Goal: Complete application form

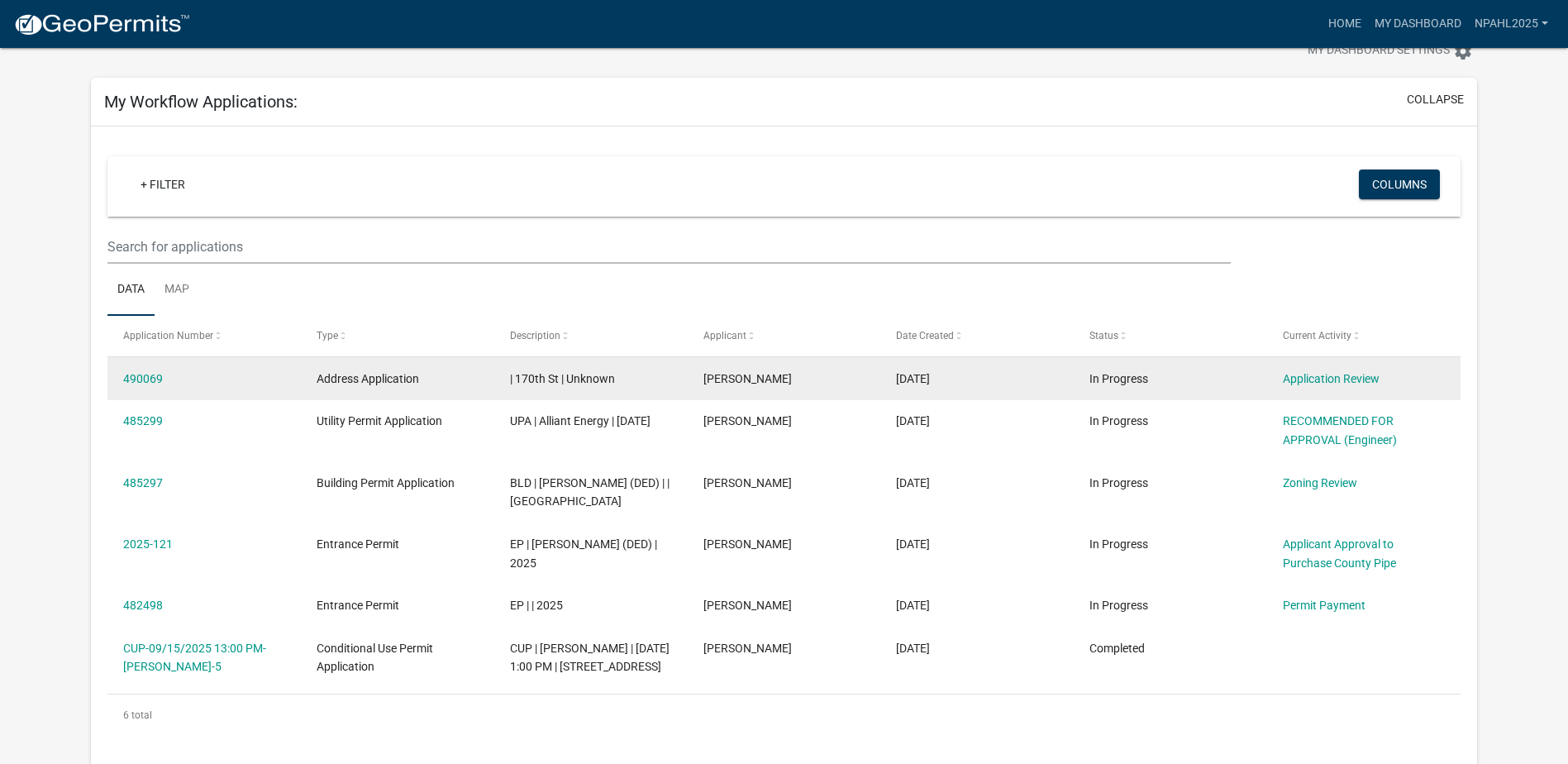
scroll to position [83, 0]
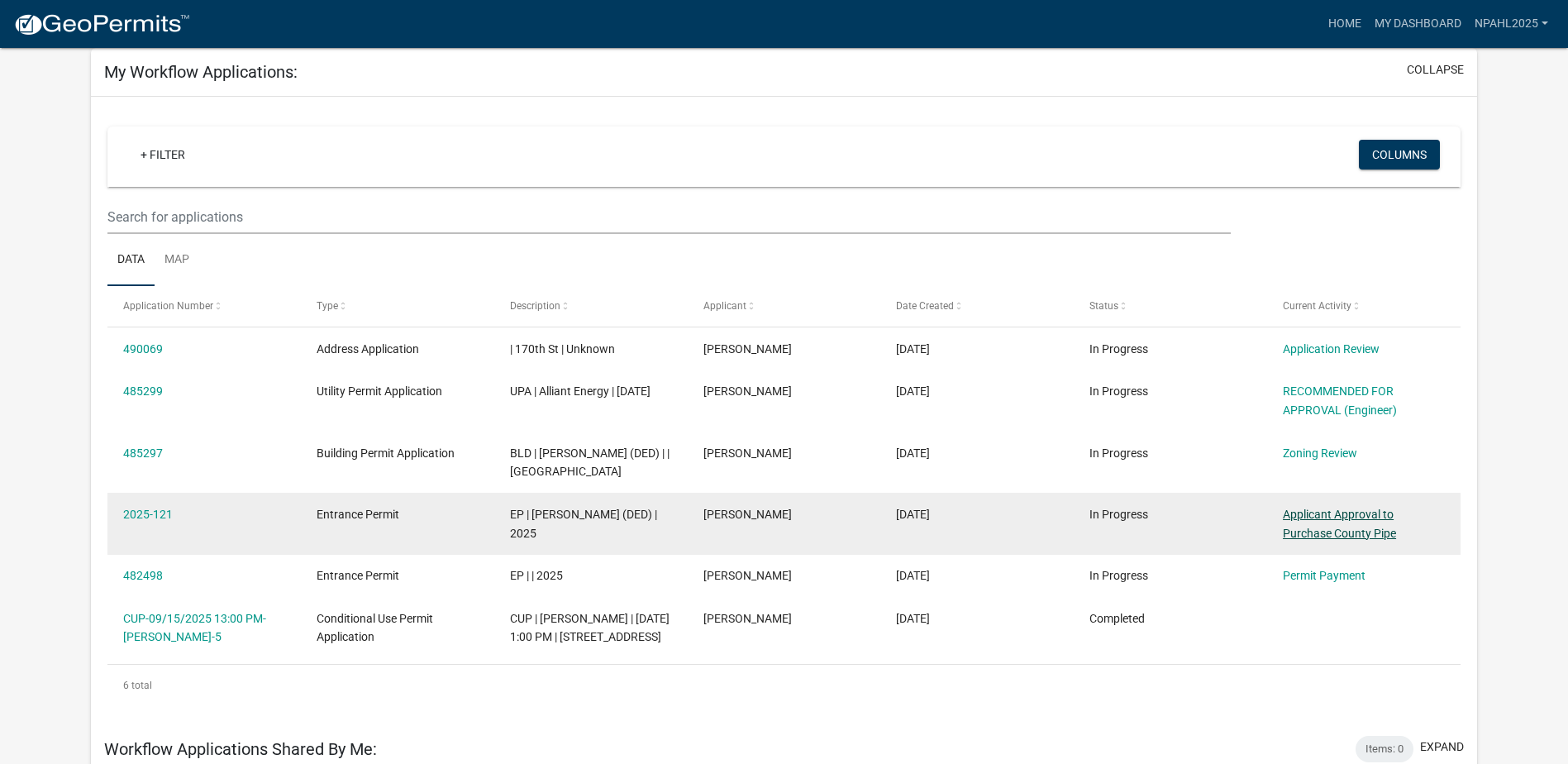
click at [1307, 540] on link "Applicant Approval to Purchase County Pipe" at bounding box center [1339, 524] width 113 height 32
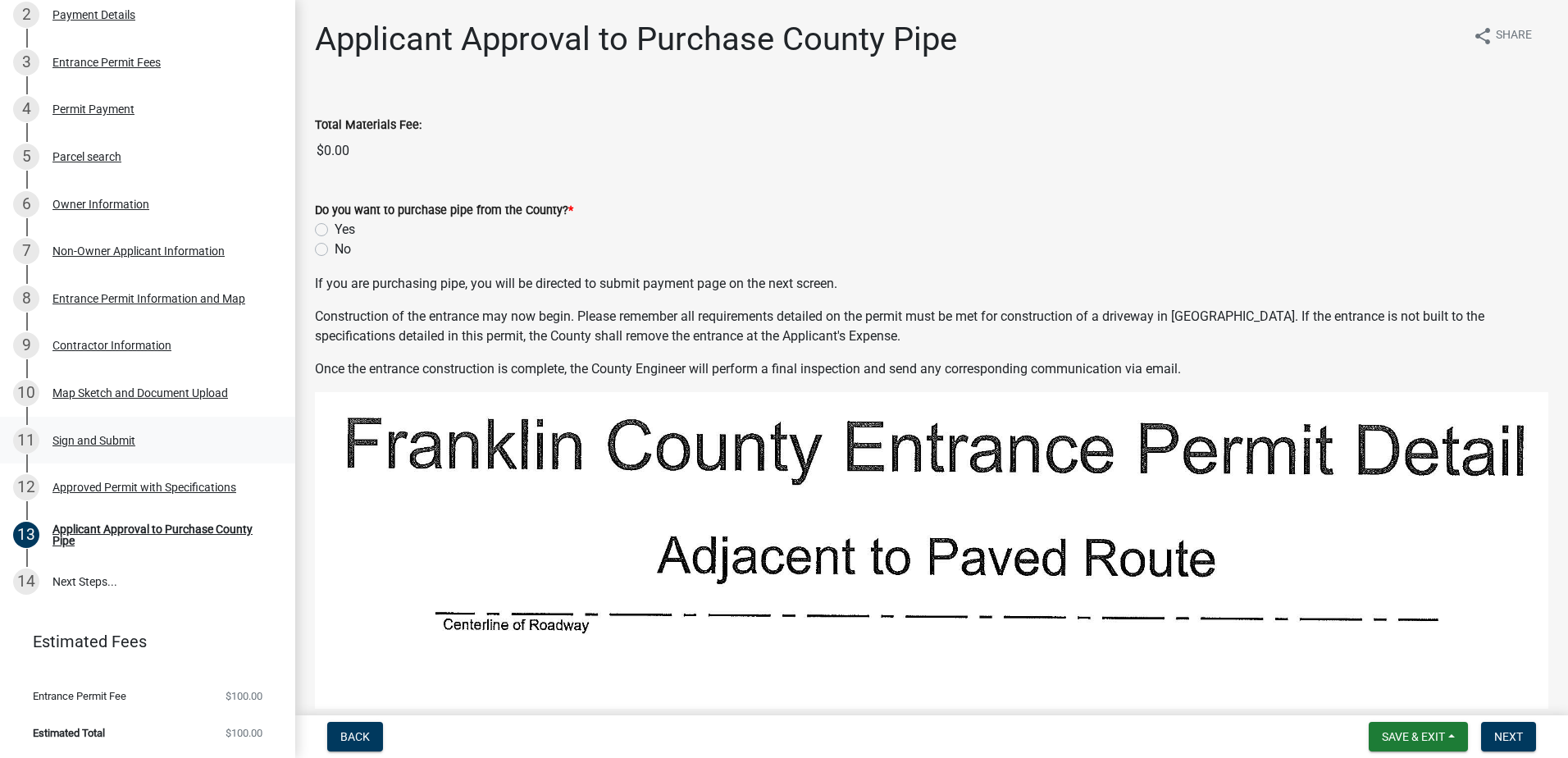
click at [79, 438] on div "Sign and Submit" at bounding box center [94, 440] width 83 height 11
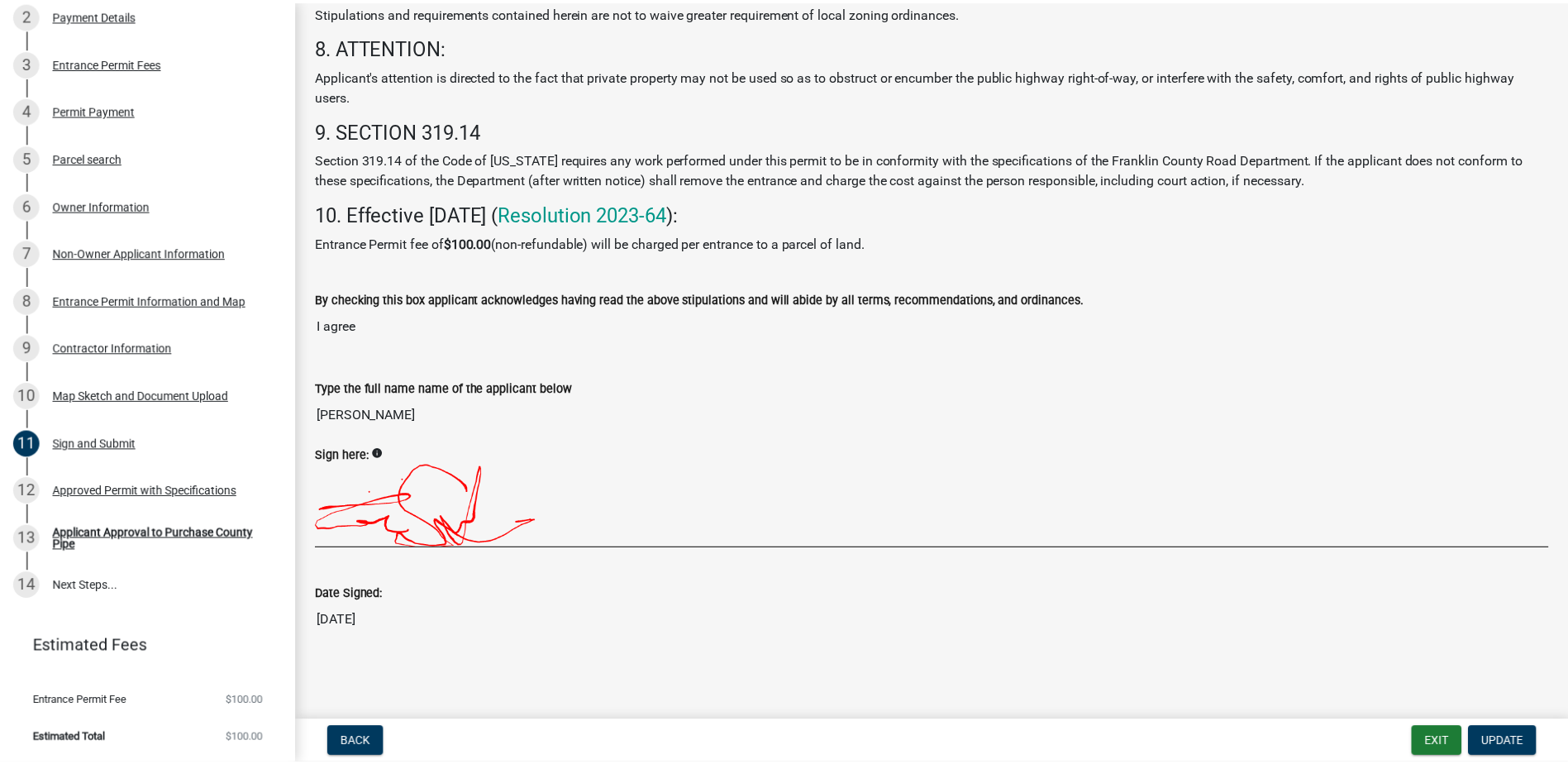
scroll to position [748, 0]
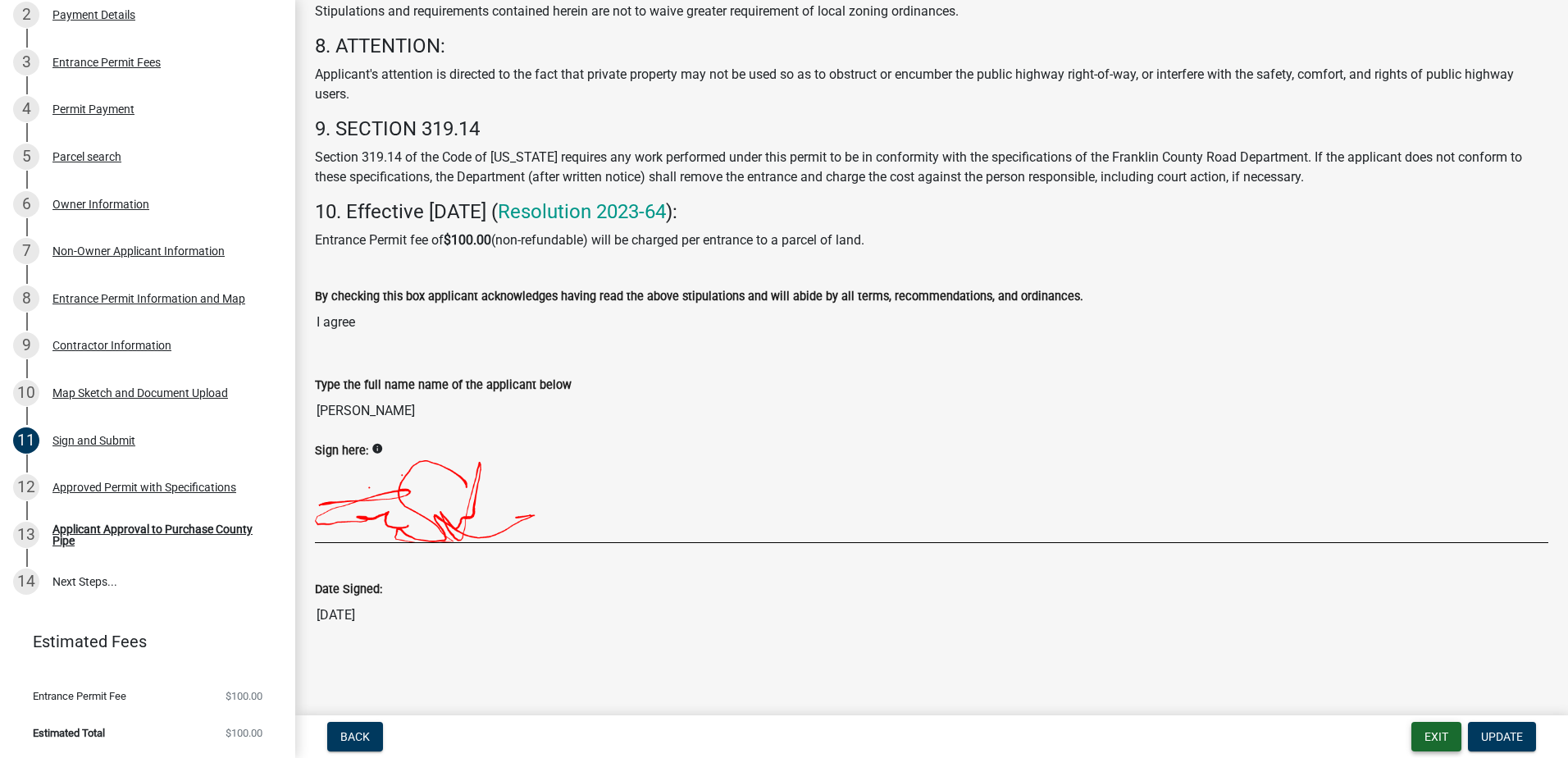
click at [1444, 729] on button "Exit" at bounding box center [1436, 736] width 50 height 29
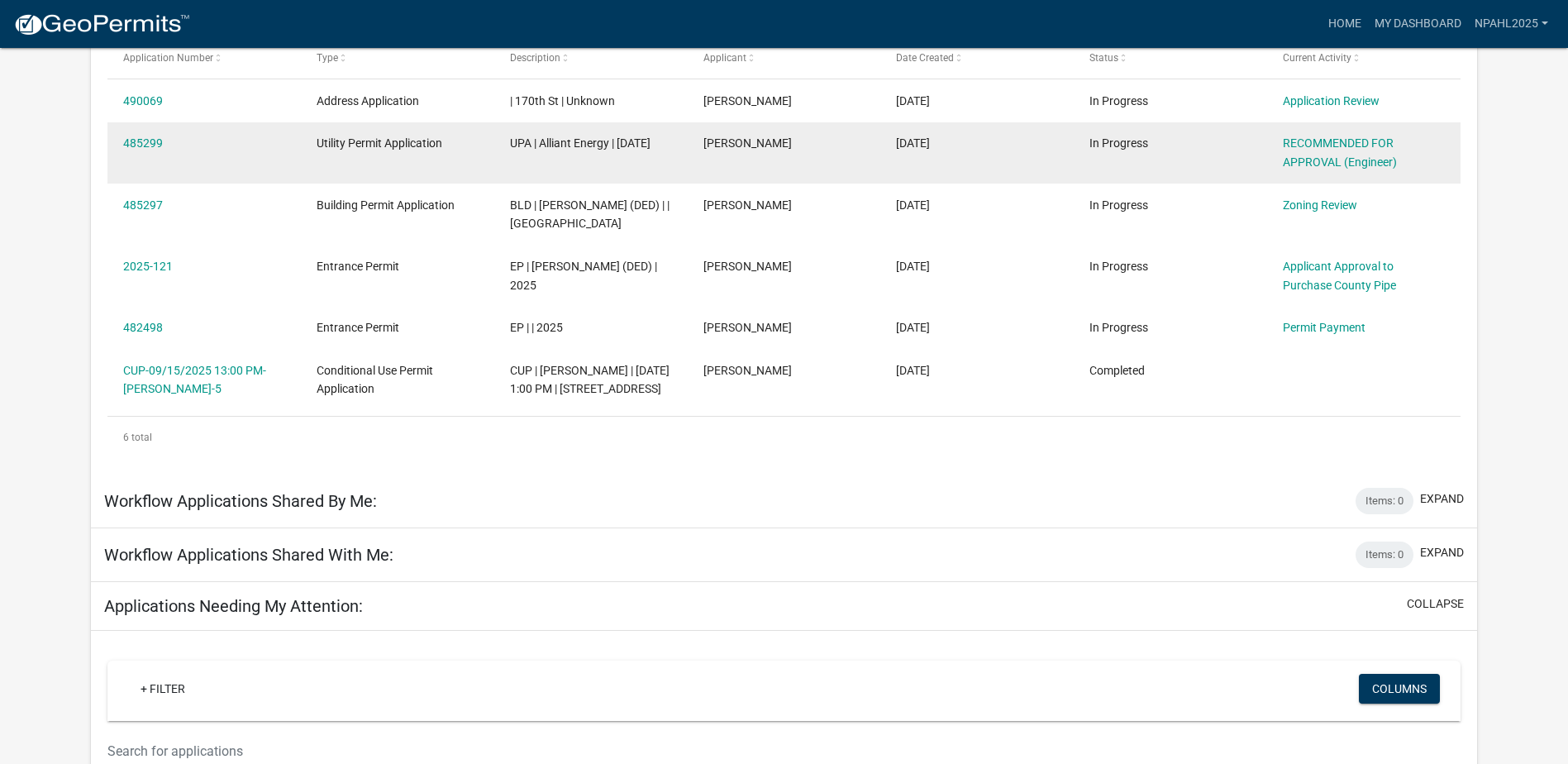
scroll to position [301, 0]
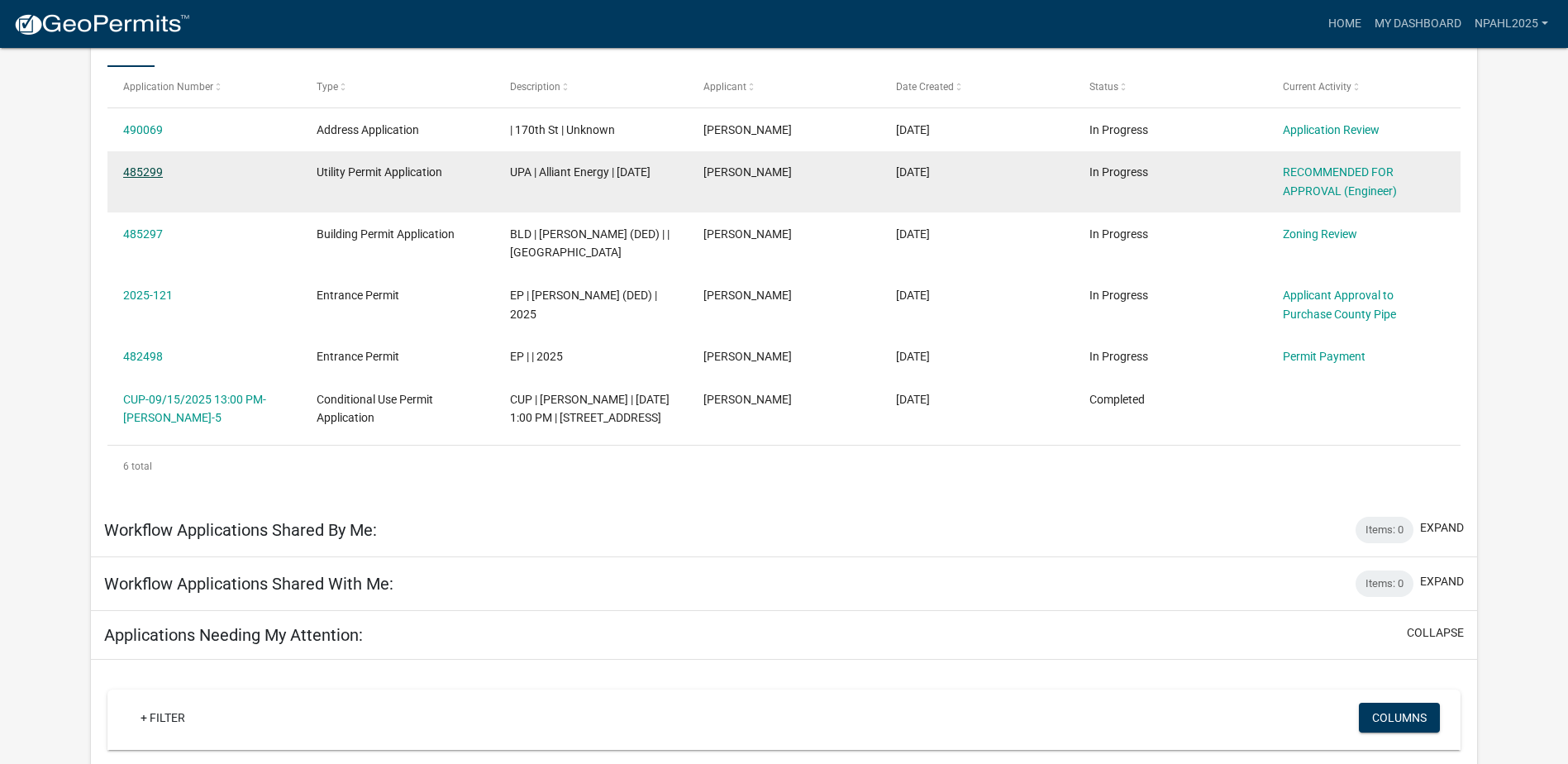
click at [144, 167] on link "485299" at bounding box center [143, 172] width 40 height 13
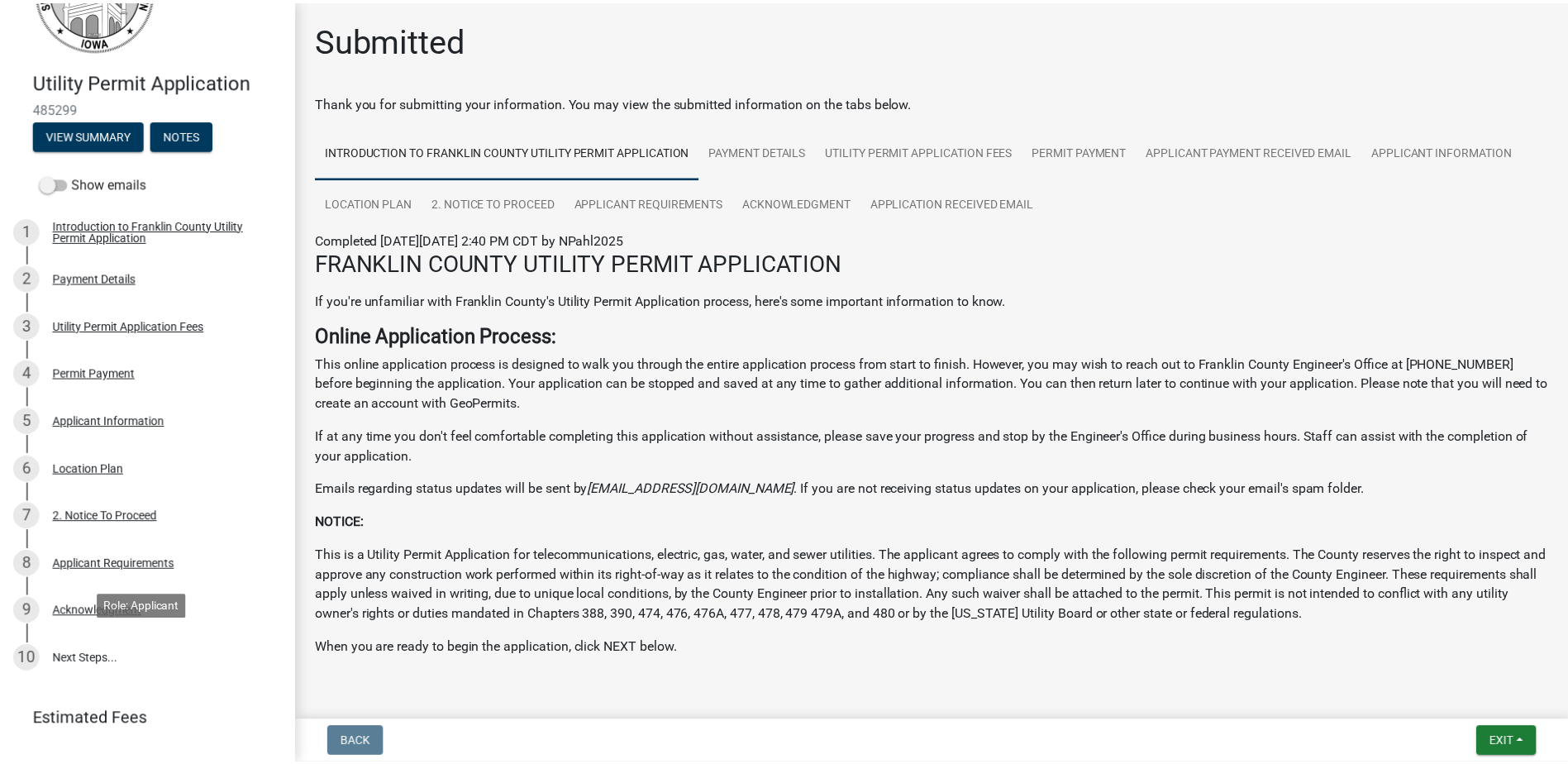
scroll to position [162, 0]
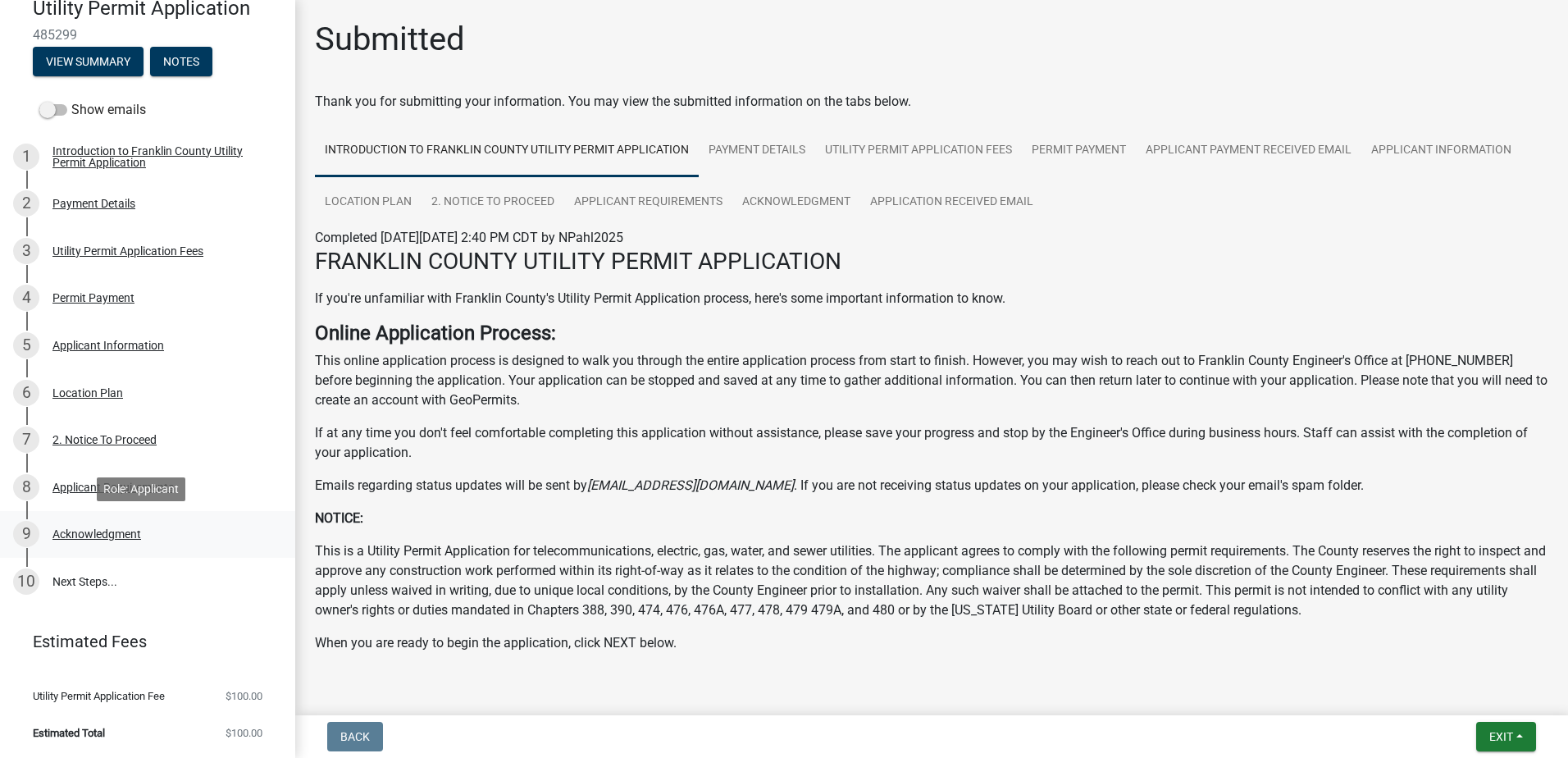
click at [89, 533] on div "Acknowledgment" at bounding box center [97, 534] width 89 height 11
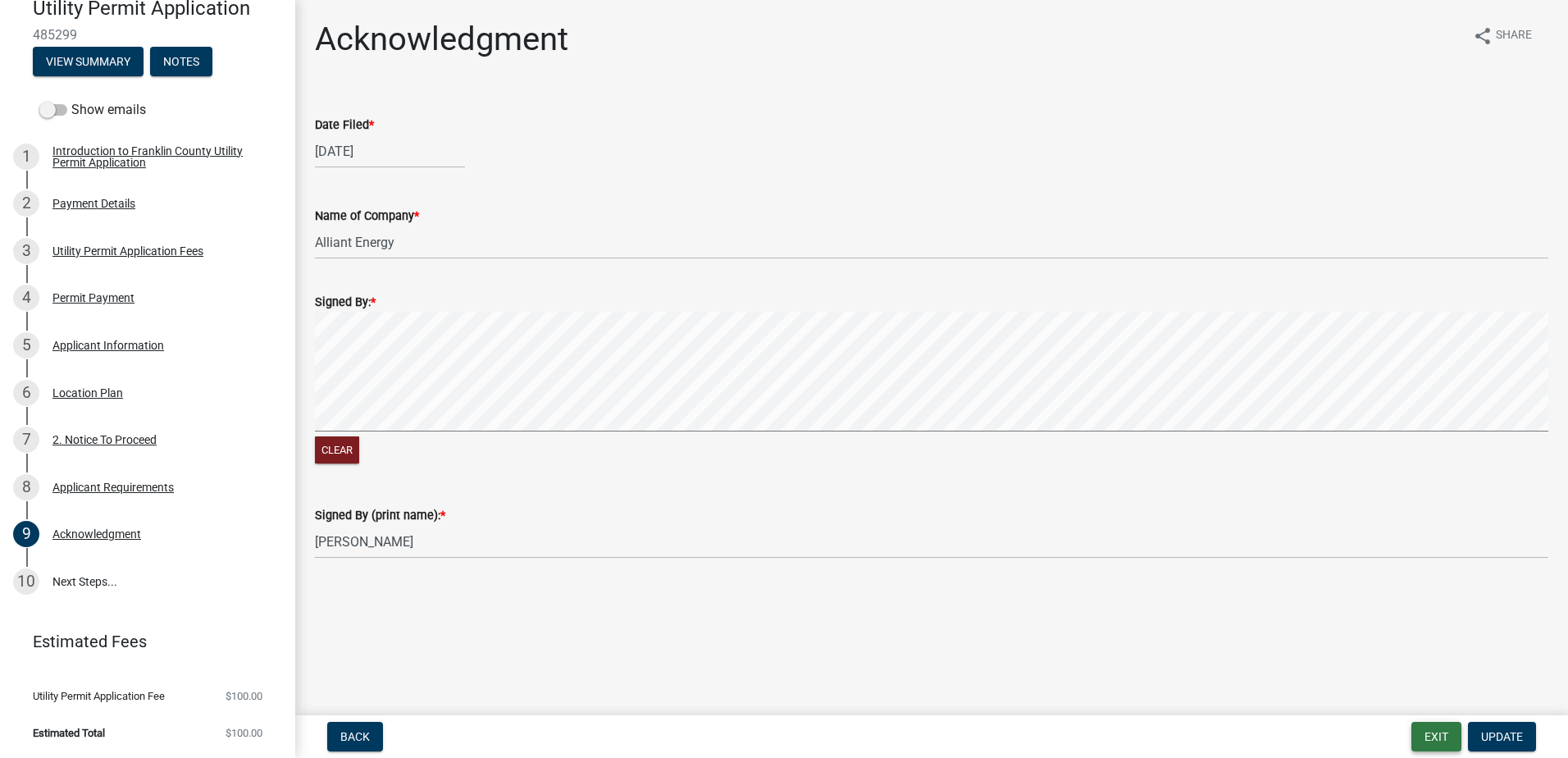
click at [1428, 732] on button "Exit" at bounding box center [1436, 736] width 50 height 29
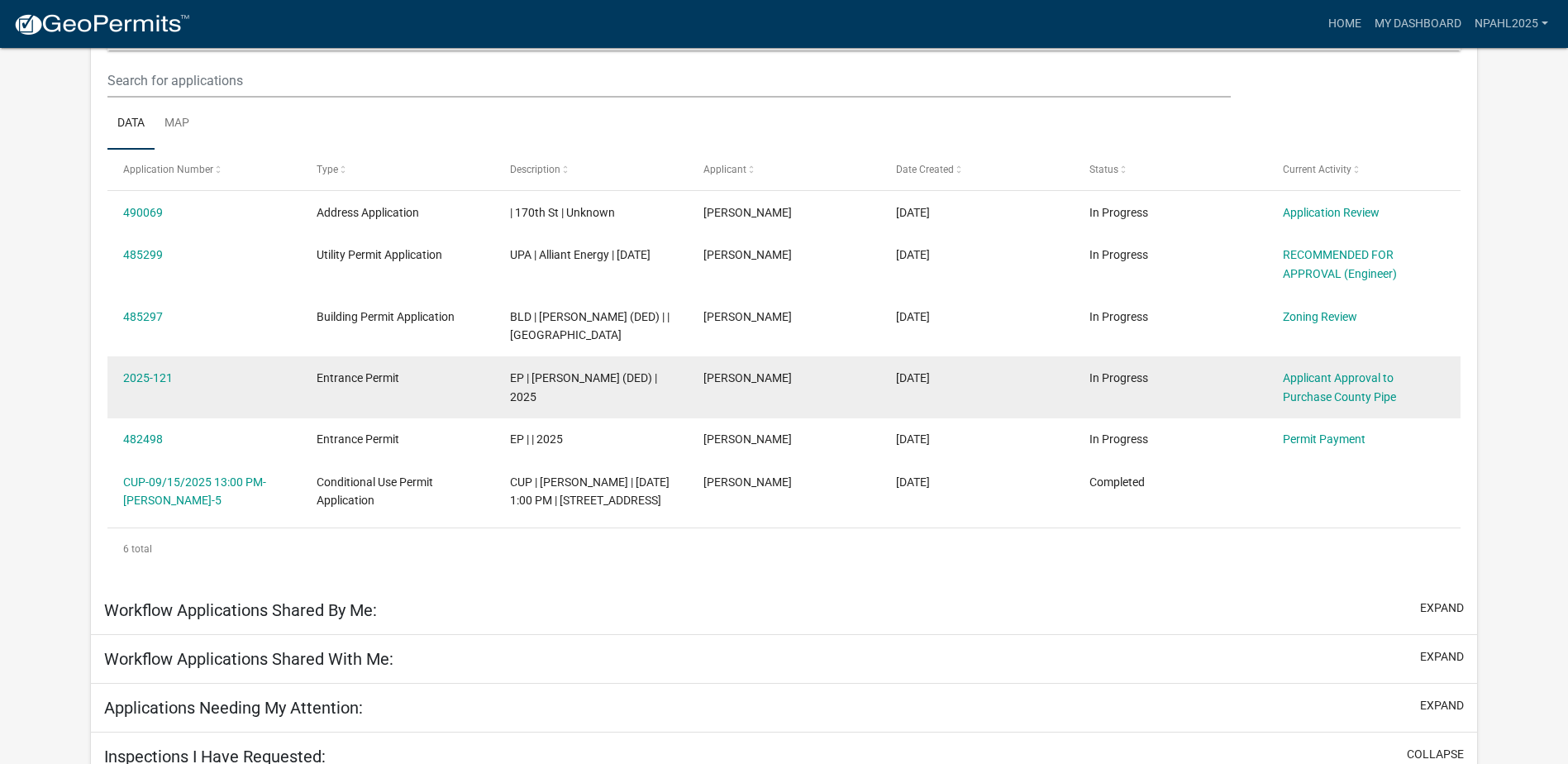
scroll to position [219, 0]
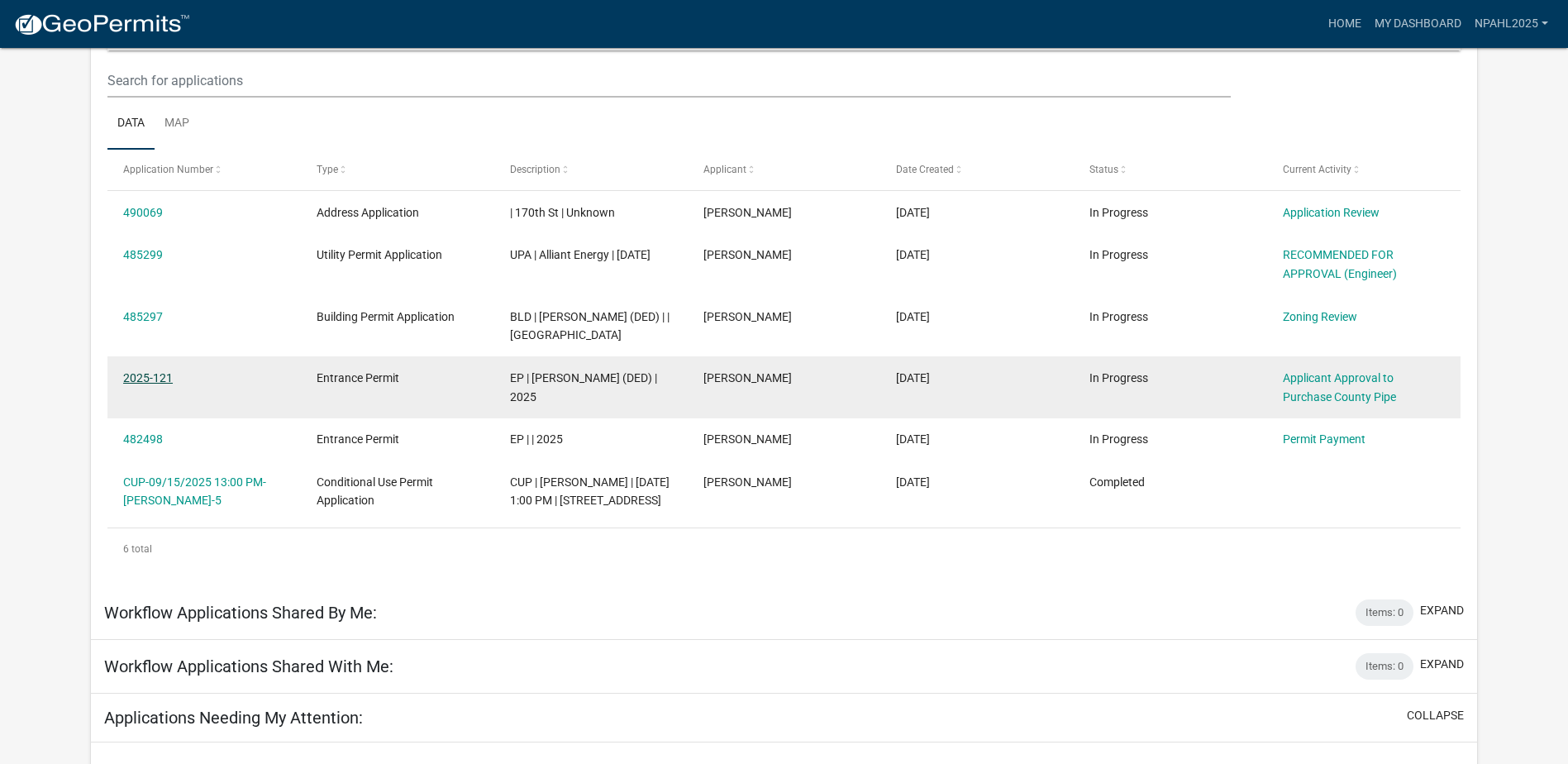
click at [137, 384] on link "2025-121" at bounding box center [148, 378] width 50 height 13
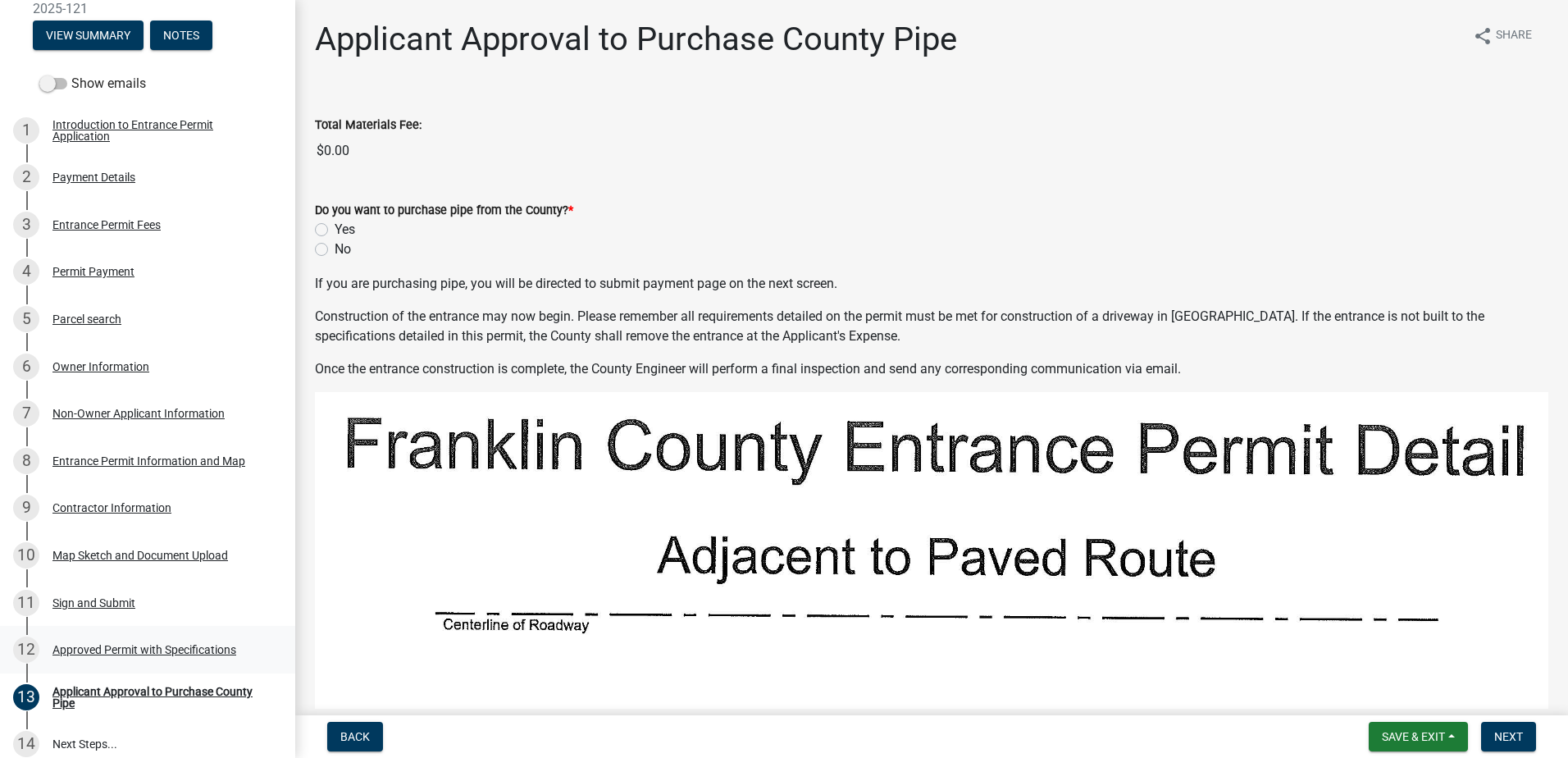
scroll to position [246, 0]
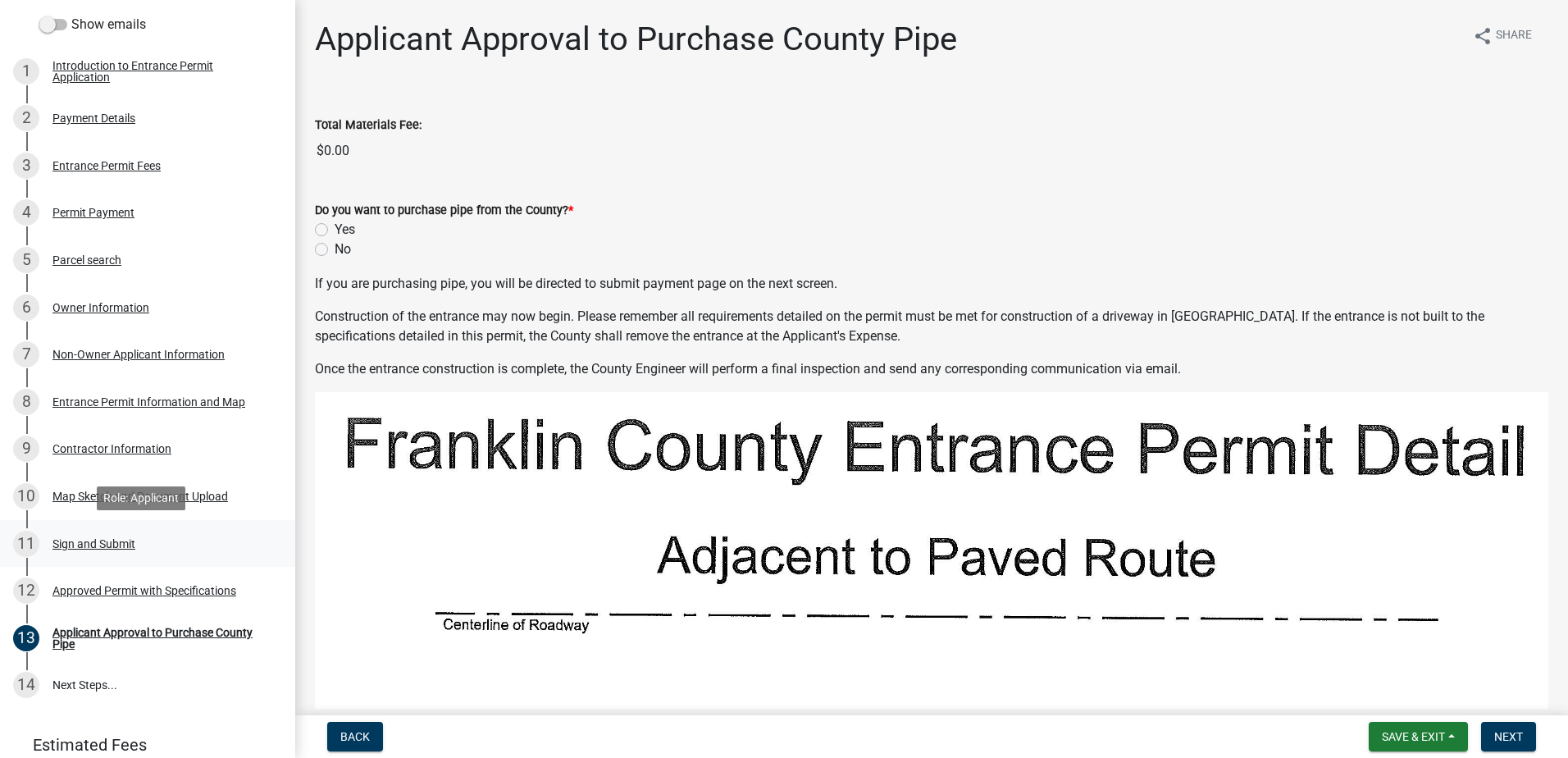
click at [74, 544] on div "Sign and Submit" at bounding box center [94, 543] width 83 height 11
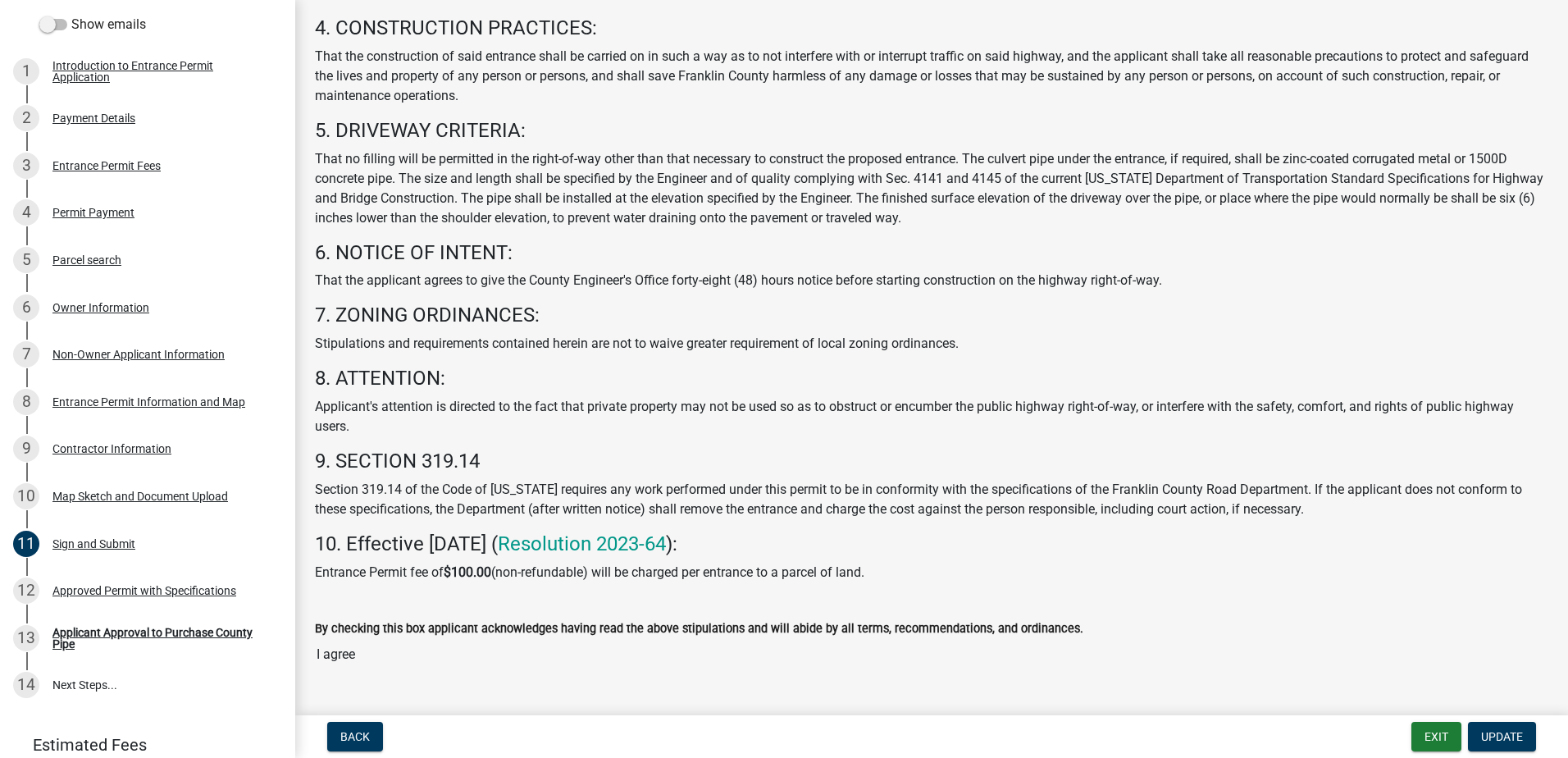
scroll to position [742, 0]
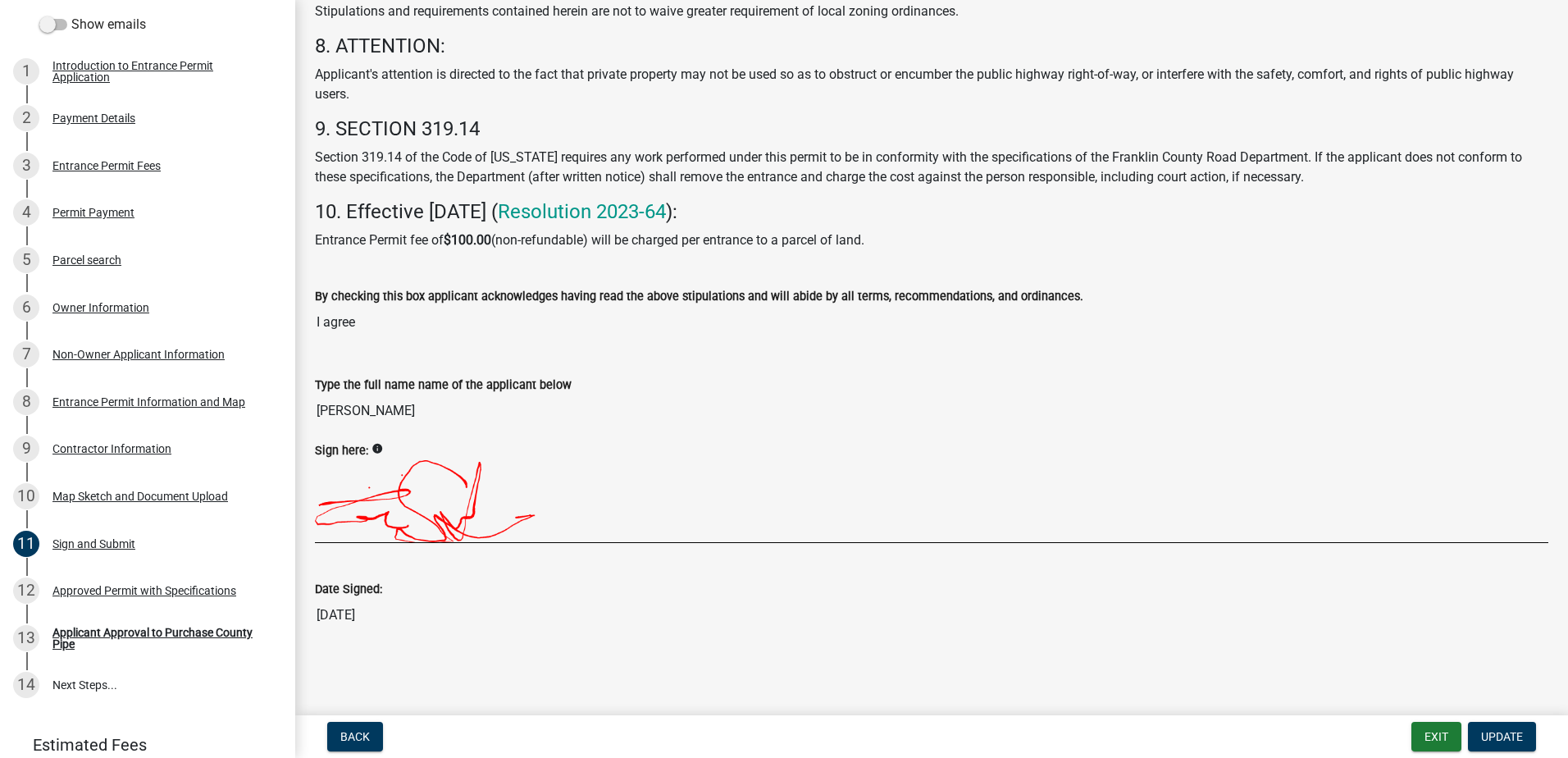
click at [844, 304] on div "By checking this box applicant acknowledges having read the above stipulations …" at bounding box center [931, 295] width 1233 height 20
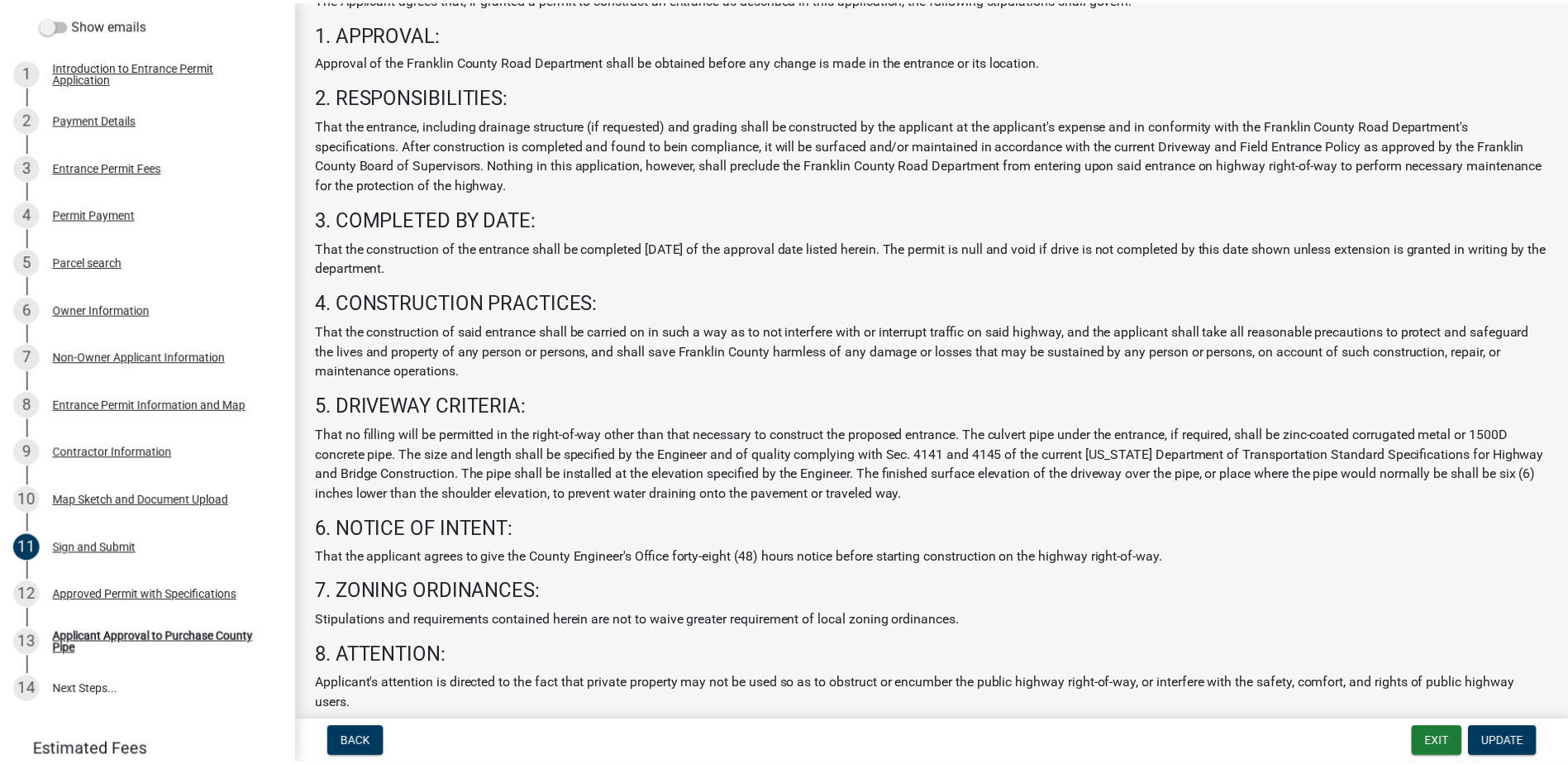
scroll to position [0, 0]
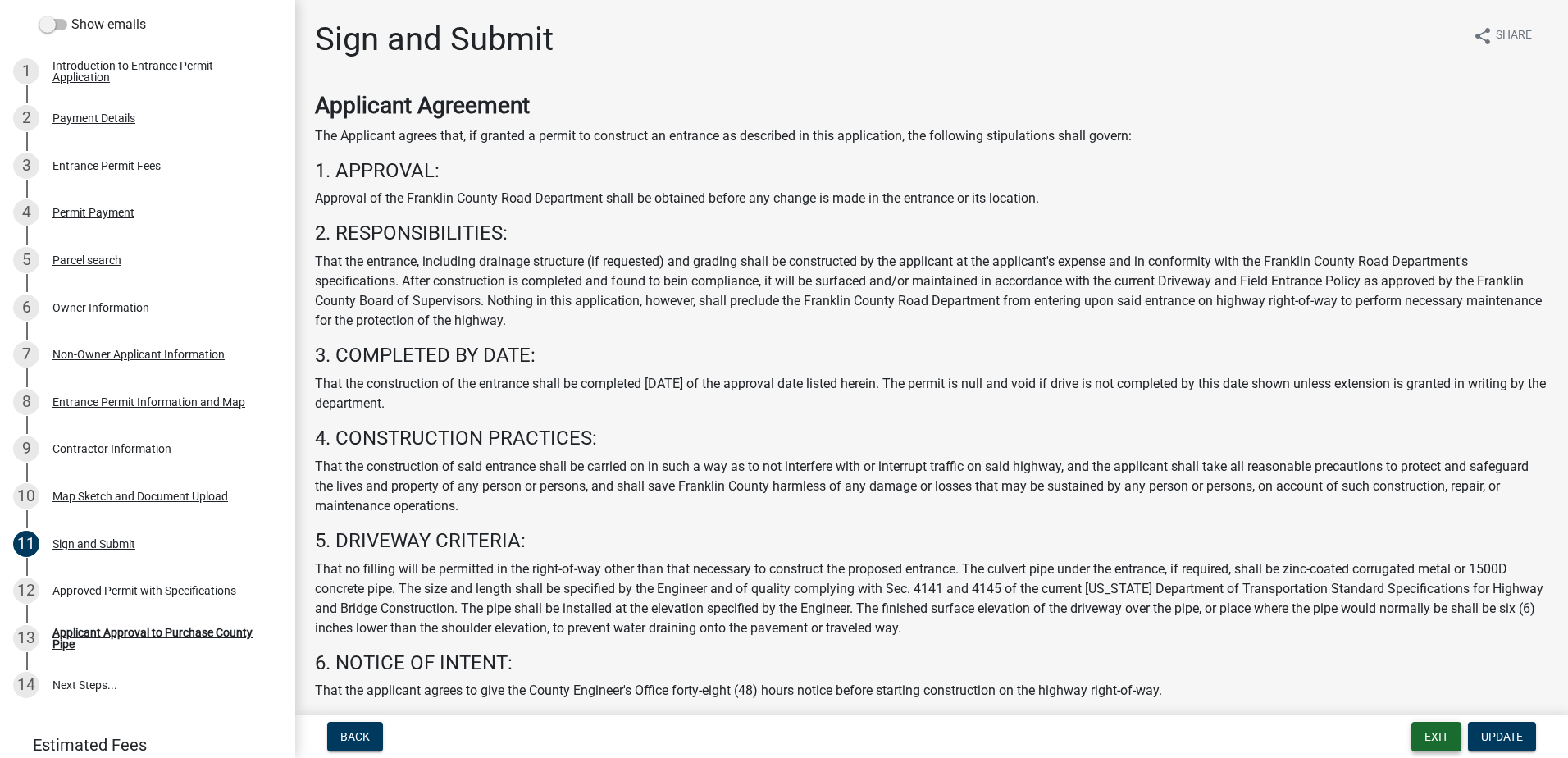
click at [1428, 737] on button "Exit" at bounding box center [1436, 736] width 50 height 29
